Goal: Task Accomplishment & Management: Use online tool/utility

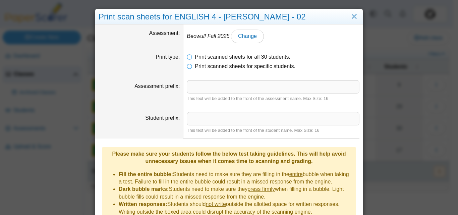
scroll to position [113, 0]
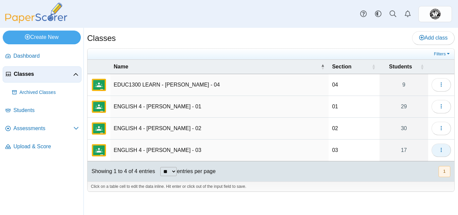
click at [442, 152] on icon "button" at bounding box center [441, 149] width 5 height 5
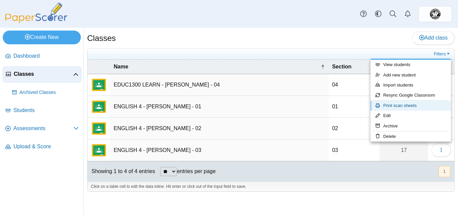
click at [401, 106] on link "Print scan sheets" at bounding box center [411, 106] width 80 height 10
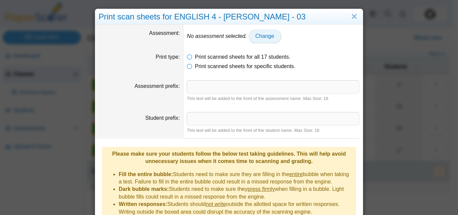
click at [257, 38] on span "Change" at bounding box center [265, 36] width 19 height 6
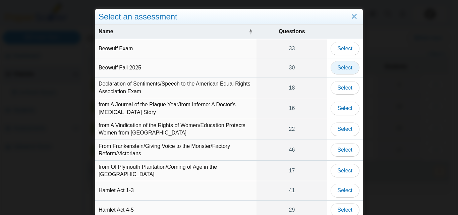
click at [338, 69] on span "Select" at bounding box center [345, 68] width 15 height 6
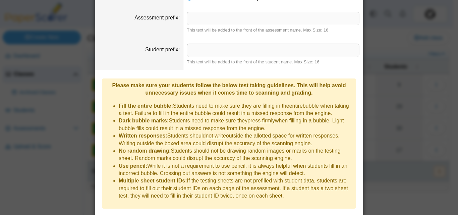
scroll to position [81, 0]
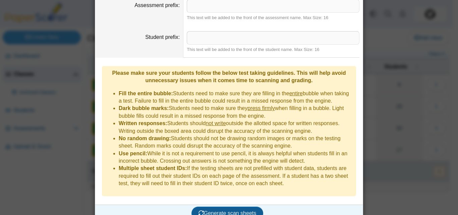
click at [230, 210] on span "Generate scan sheets" at bounding box center [228, 213] width 58 height 6
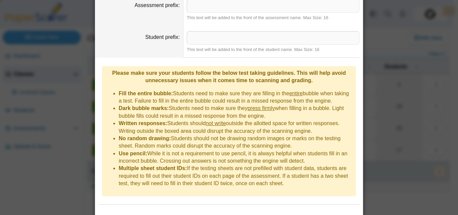
scroll to position [113, 0]
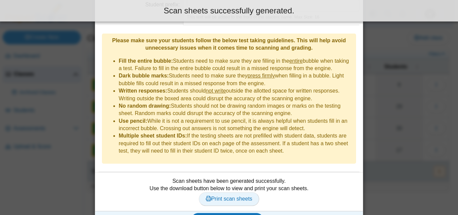
click at [220, 196] on span "Print scan sheets" at bounding box center [229, 199] width 47 height 6
